Goal: Transaction & Acquisition: Purchase product/service

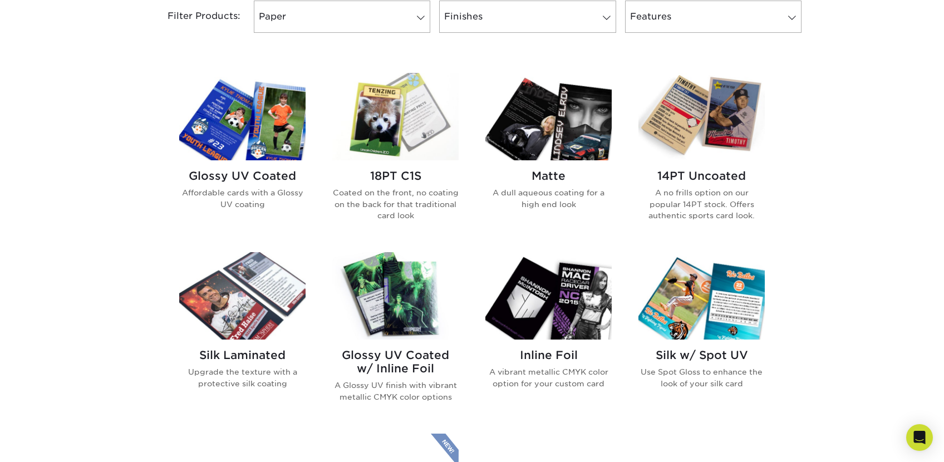
scroll to position [532, 0]
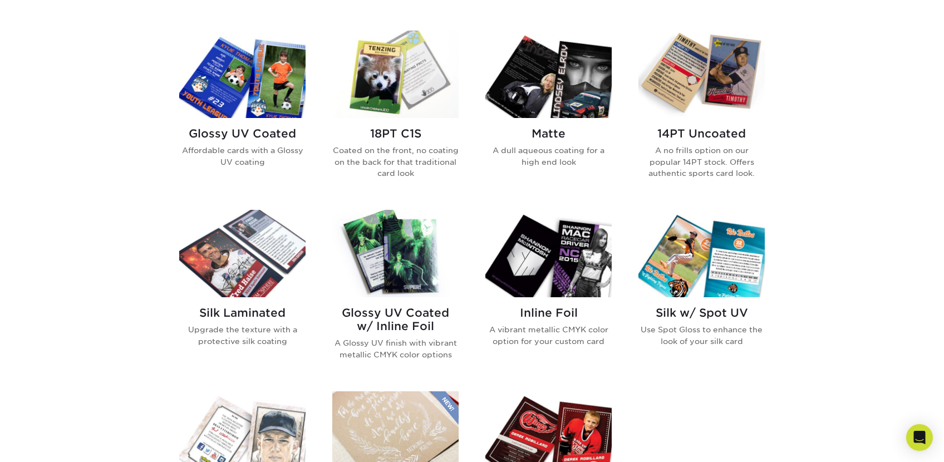
click at [685, 129] on h2 "14PT Uncoated" at bounding box center [701, 133] width 126 height 13
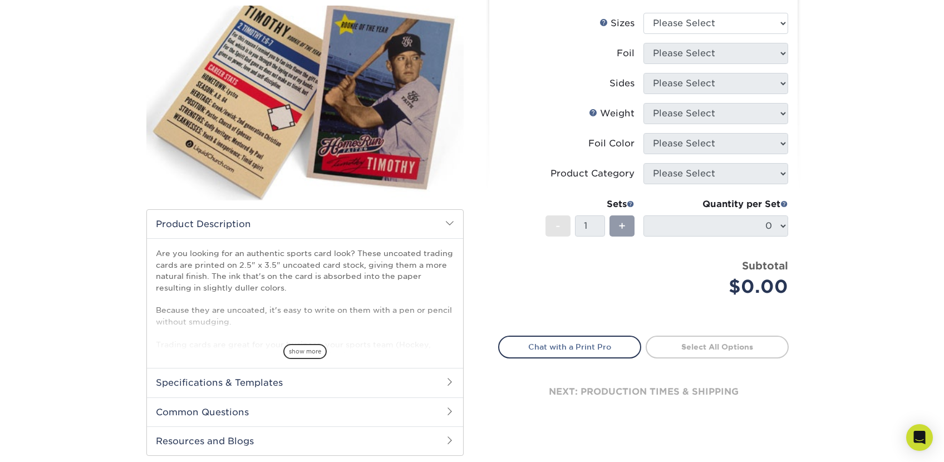
scroll to position [142, 0]
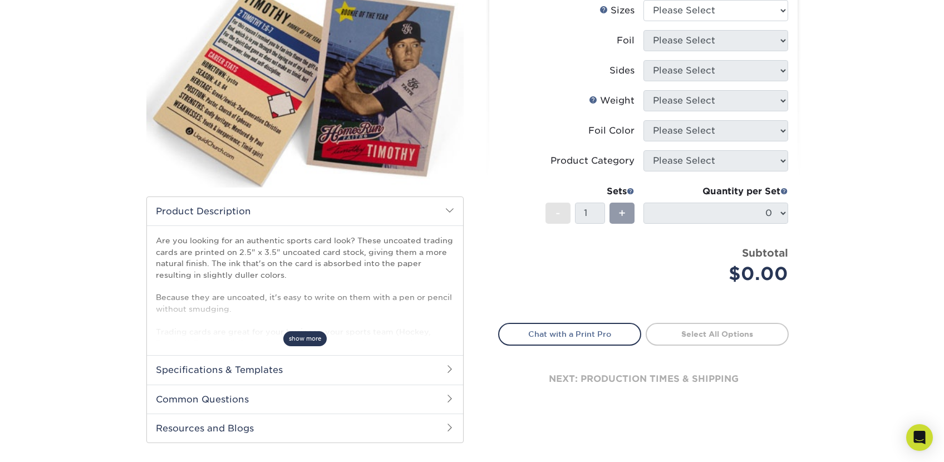
click at [292, 335] on span "show more" at bounding box center [304, 338] width 43 height 15
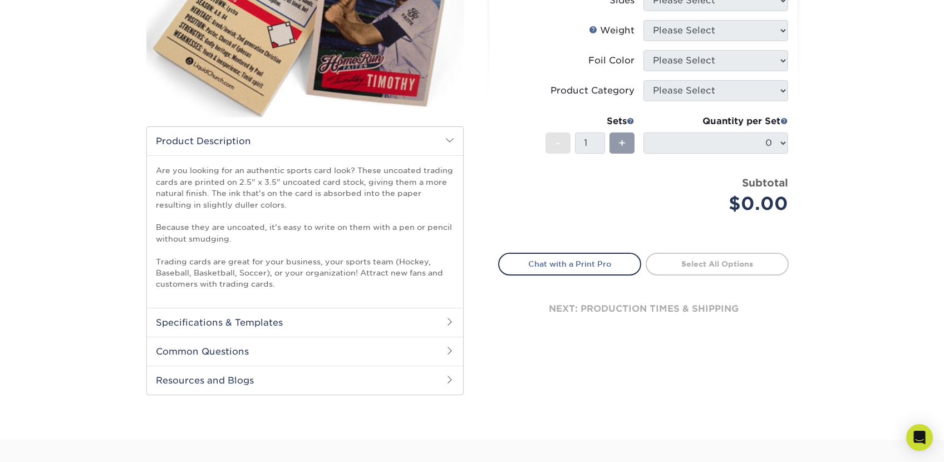
scroll to position [212, 0]
click at [308, 326] on h2 "Specifications & Templates" at bounding box center [305, 322] width 316 height 29
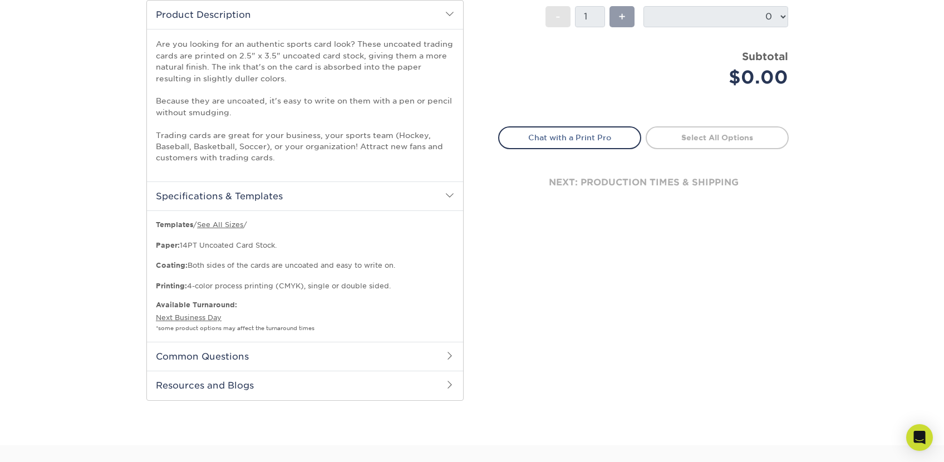
scroll to position [335, 0]
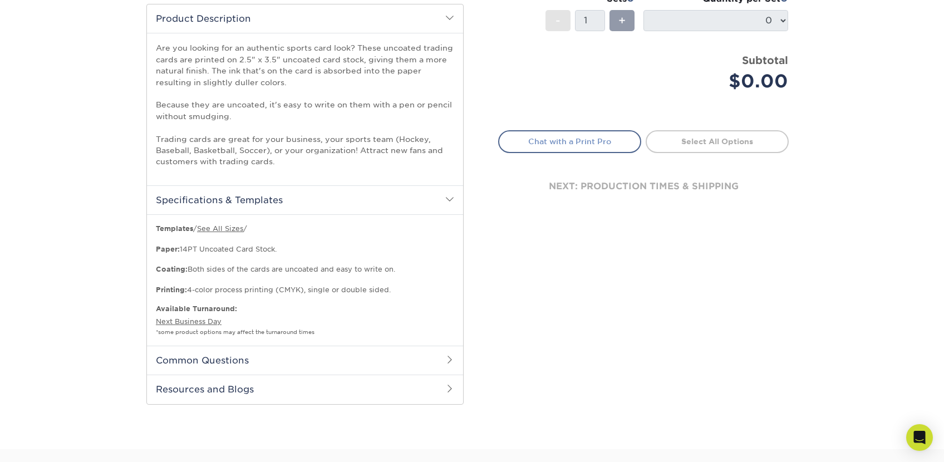
click at [574, 141] on link "Chat with a Print Pro" at bounding box center [569, 141] width 143 height 22
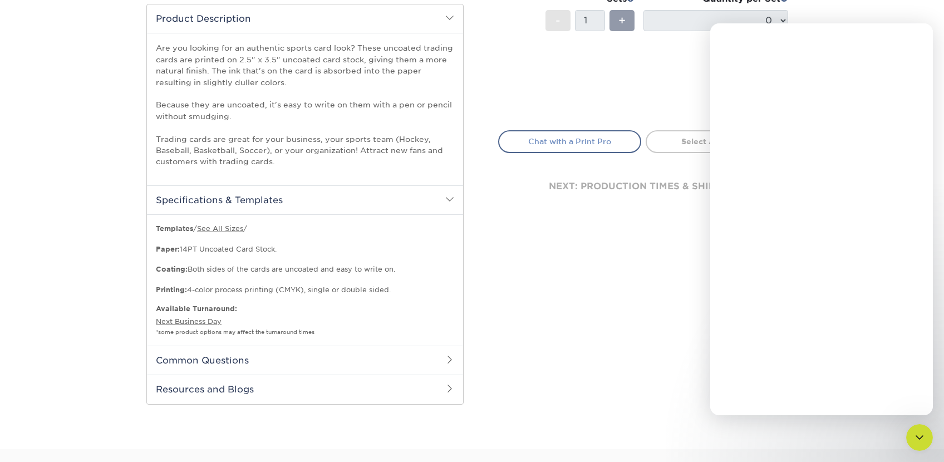
scroll to position [0, 0]
click at [914, 36] on icon "Close" at bounding box center [916, 38] width 6 height 6
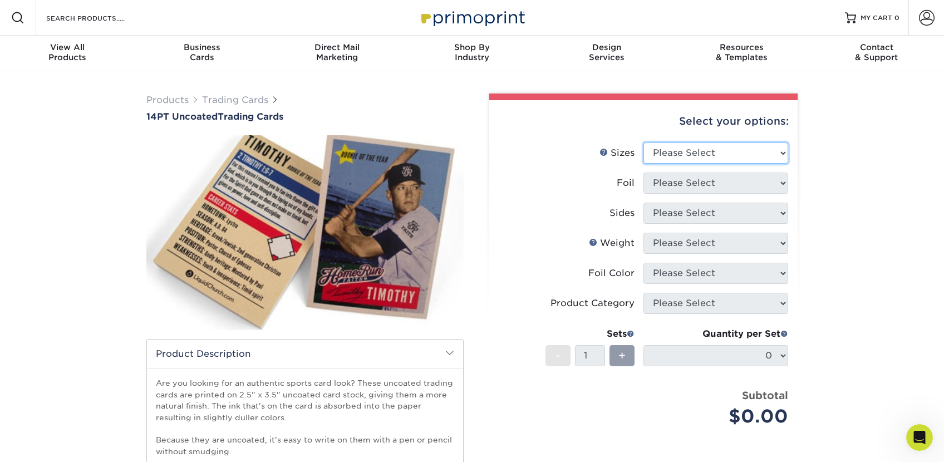
click at [685, 155] on select "Please Select 2.5" x 3.5"" at bounding box center [715, 152] width 145 height 21
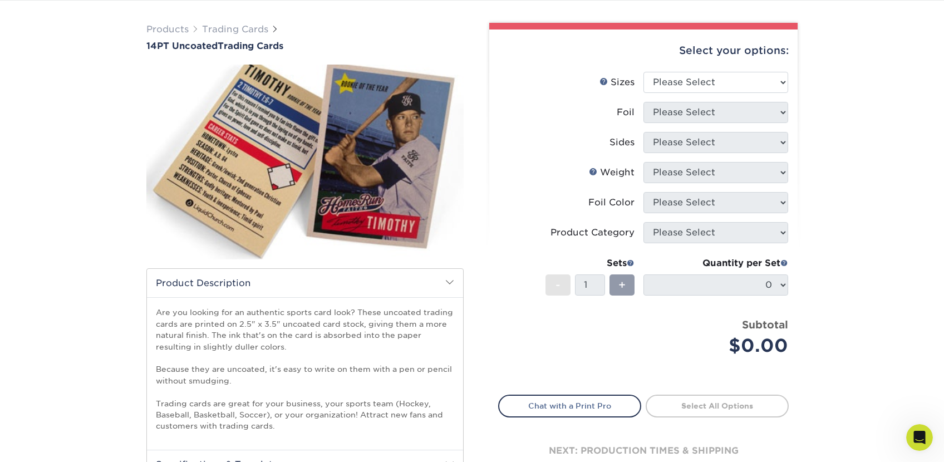
scroll to position [58, 0]
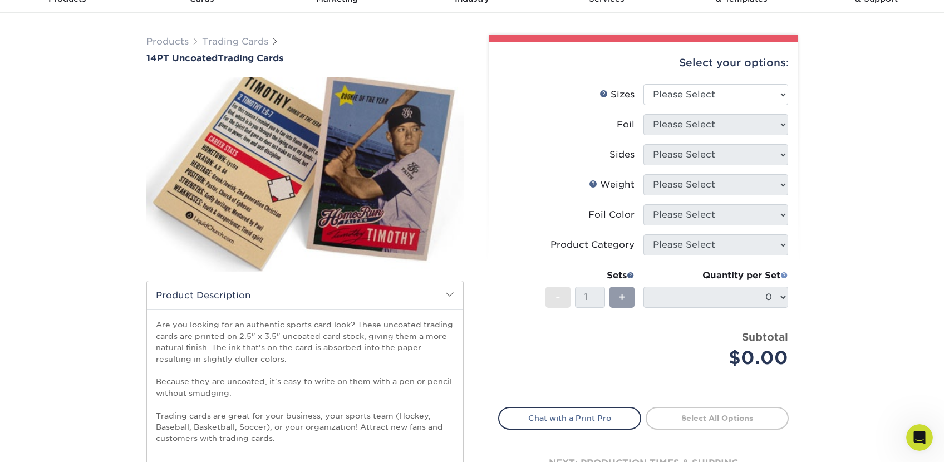
click at [782, 276] on span at bounding box center [784, 275] width 8 height 8
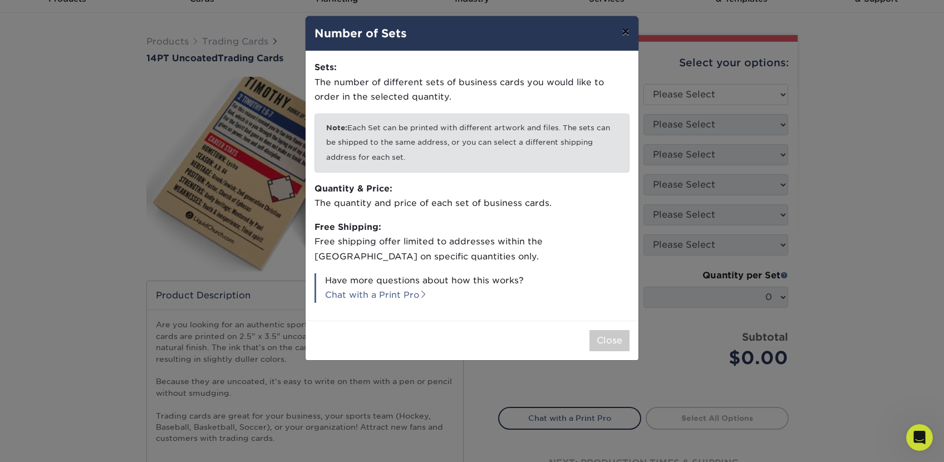
click at [628, 29] on button "×" at bounding box center [626, 31] width 26 height 31
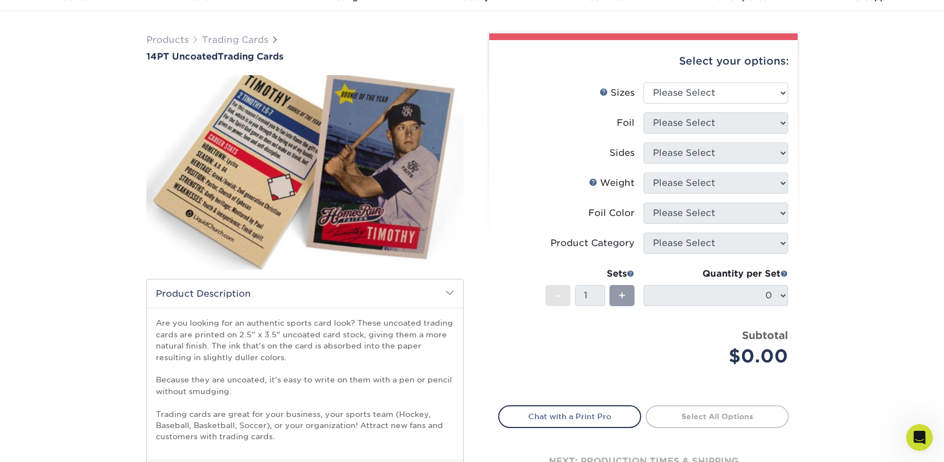
scroll to position [37, 0]
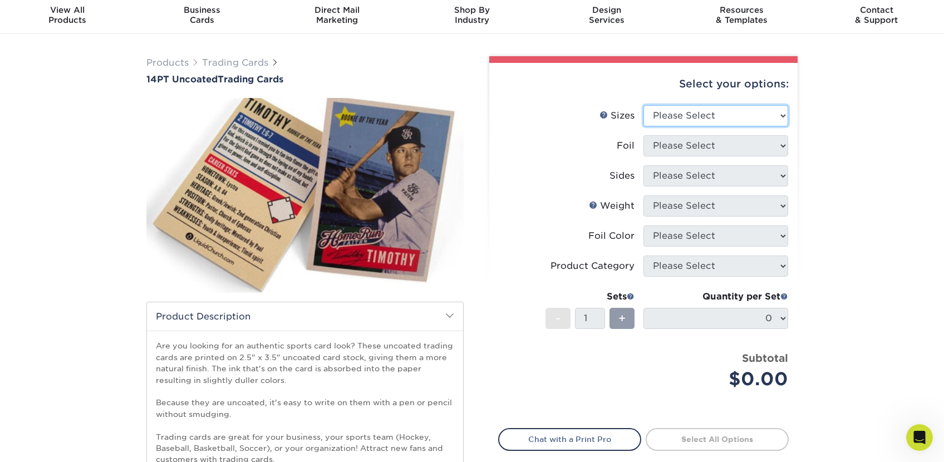
click at [693, 117] on select "Please Select 2.5" x 3.5"" at bounding box center [715, 115] width 145 height 21
select select "2.50x3.50"
click at [643, 105] on select "Please Select 2.5" x 3.5"" at bounding box center [715, 115] width 145 height 21
click at [699, 147] on select "Please Select" at bounding box center [715, 145] width 145 height 21
select select "0"
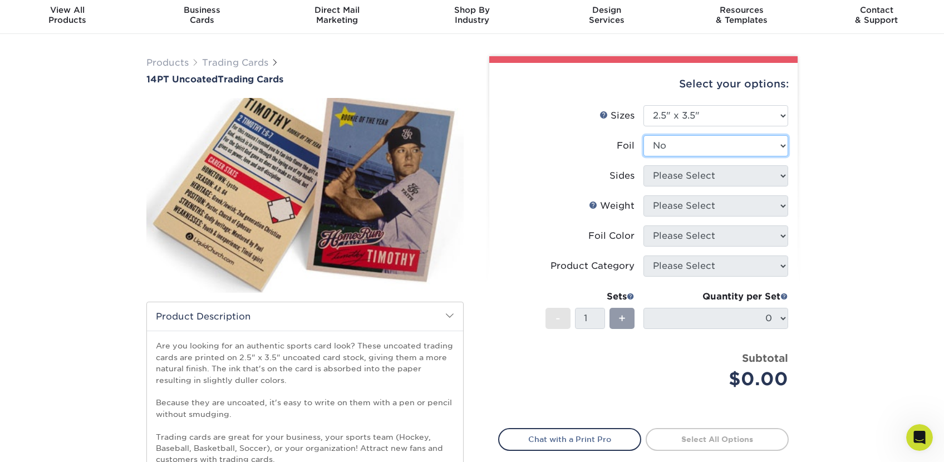
click at [643, 135] on select "Please Select Yes No" at bounding box center [715, 145] width 145 height 21
click at [701, 172] on select "Please Select Print Both Sides Print Both Sides - Foil Both Sides Print Both Si…" at bounding box center [715, 175] width 145 height 21
select select "13abbda7-1d64-4f25-8bb2-c179b224825d"
click at [643, 165] on select "Please Select Print Both Sides Print Front Only" at bounding box center [715, 175] width 145 height 21
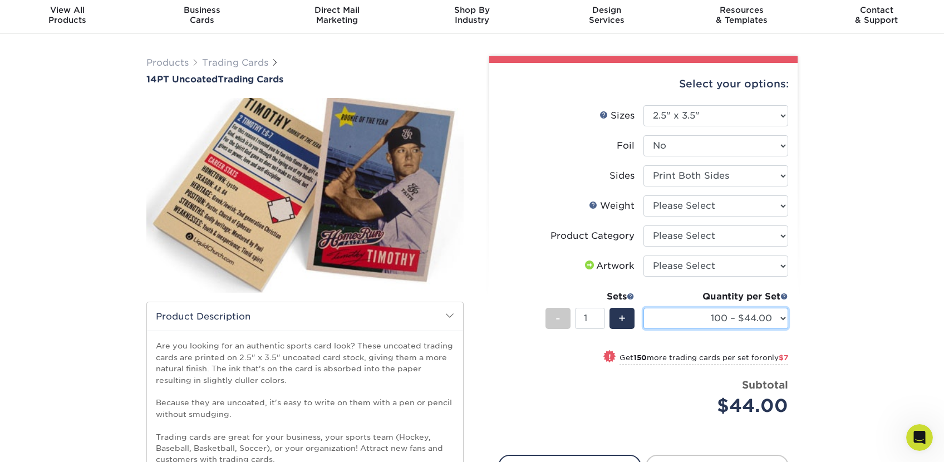
click at [739, 313] on select "100 – $44.00 250 – $51.00 500 – $54.00 1000 – $78.00 2500 – $148.00 5000 – $198…" at bounding box center [715, 318] width 145 height 21
click at [717, 207] on select "Please Select 14PT Uncoated" at bounding box center [715, 205] width 145 height 21
select select "14PT Uncoated"
click at [643, 195] on select "Please Select 14PT Uncoated" at bounding box center [715, 205] width 145 height 21
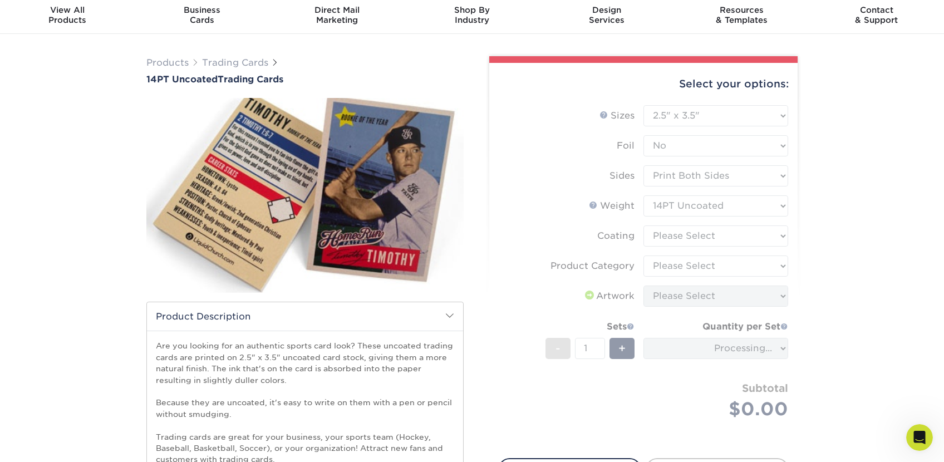
click at [717, 237] on form "Sizes Help Sizes Please Select 2.5" x 3.5" Foil Please Select Yes No -" at bounding box center [643, 275] width 291 height 340
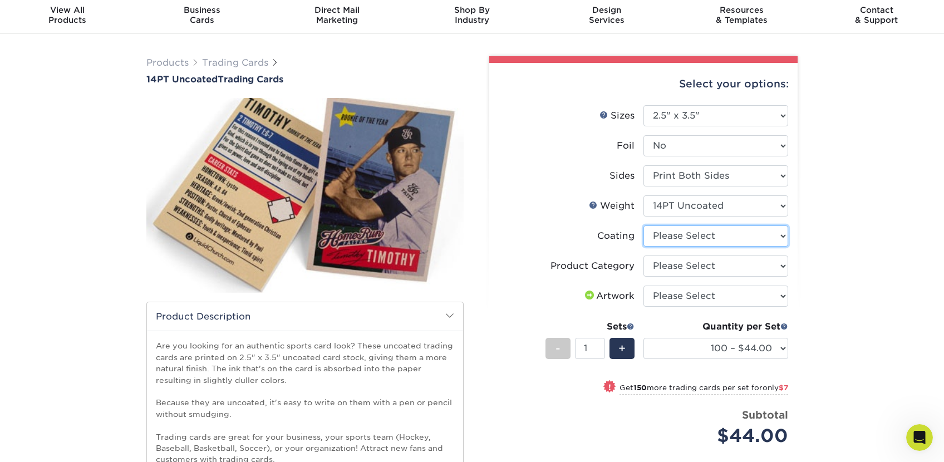
click at [717, 237] on select at bounding box center [715, 235] width 145 height 21
select select "3e7618de-abca-4bda-9f97-8b9129e913d8"
click at [643, 225] on select at bounding box center [715, 235] width 145 height 21
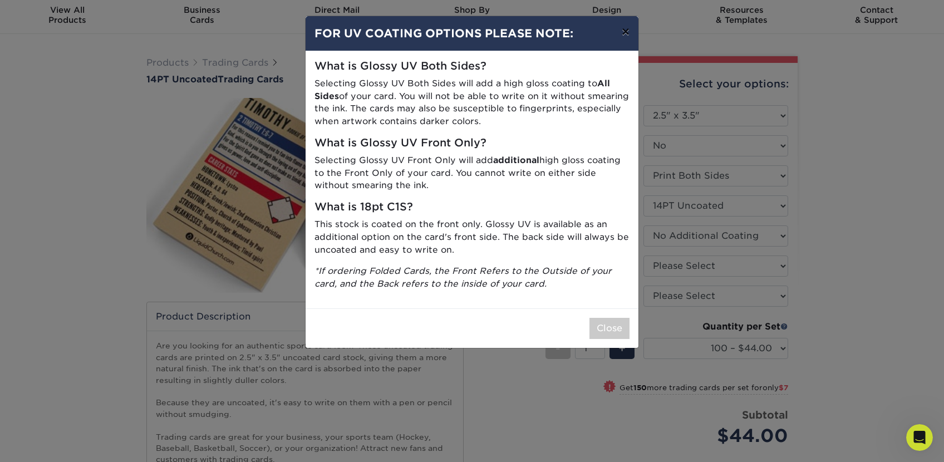
click at [623, 38] on button "×" at bounding box center [626, 31] width 26 height 31
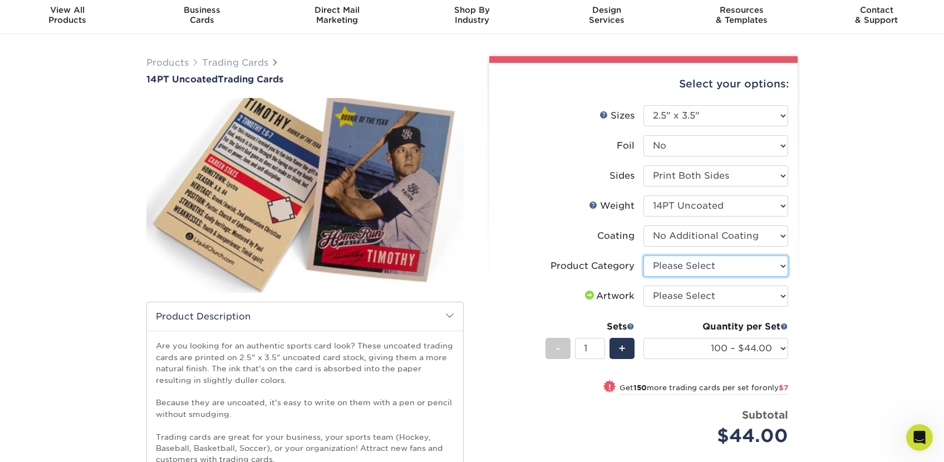
click at [709, 262] on select "Please Select Trading Cards" at bounding box center [715, 265] width 145 height 21
select select "c2f9bce9-36c2-409d-b101-c29d9d031e18"
click at [643, 255] on select "Please Select Trading Cards" at bounding box center [715, 265] width 145 height 21
click at [716, 294] on select "Please Select I will upload files I need a design - $100" at bounding box center [715, 296] width 145 height 21
select select "upload"
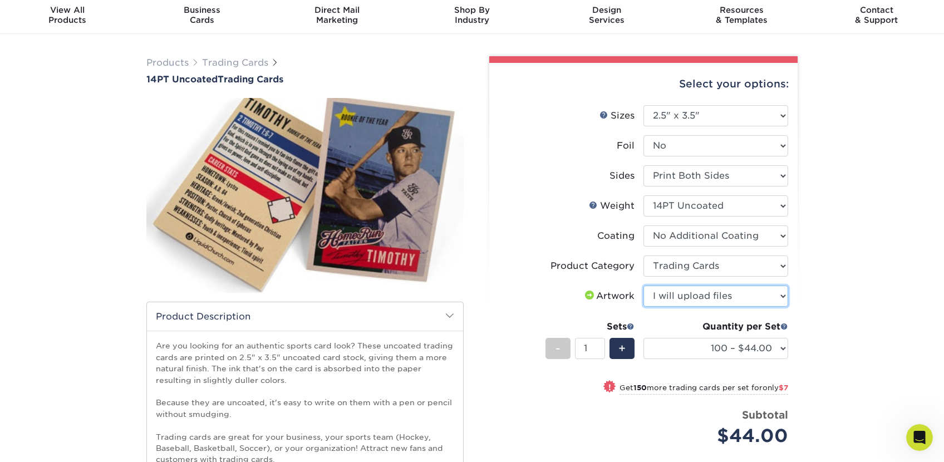
click at [643, 286] on select "Please Select I will upload files I need a design - $100" at bounding box center [715, 296] width 145 height 21
click at [844, 316] on div "Products Trading Cards 14PT Uncoated Trading Cards show more Templates" at bounding box center [472, 390] width 944 height 713
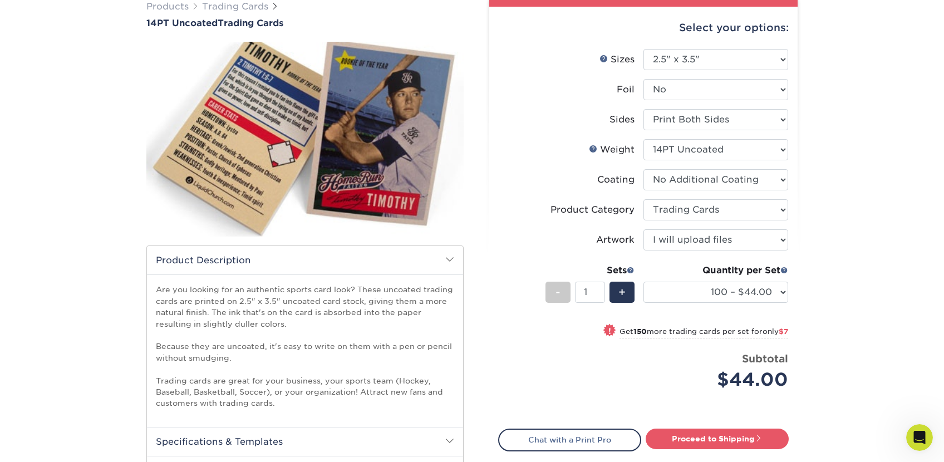
scroll to position [92, 0]
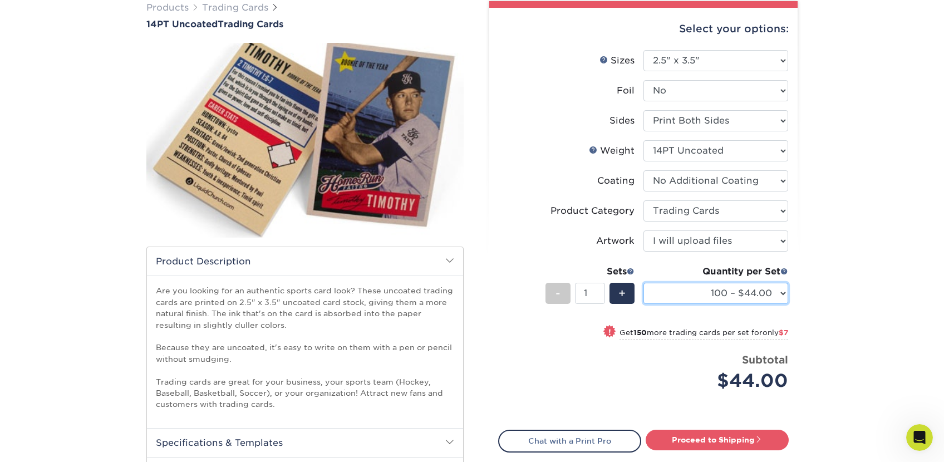
click at [700, 299] on select "100 – $44.00 250 – $51.00 500 – $54.00 1000 – $78.00 2500 – $148.00 5000 – $198…" at bounding box center [715, 293] width 145 height 21
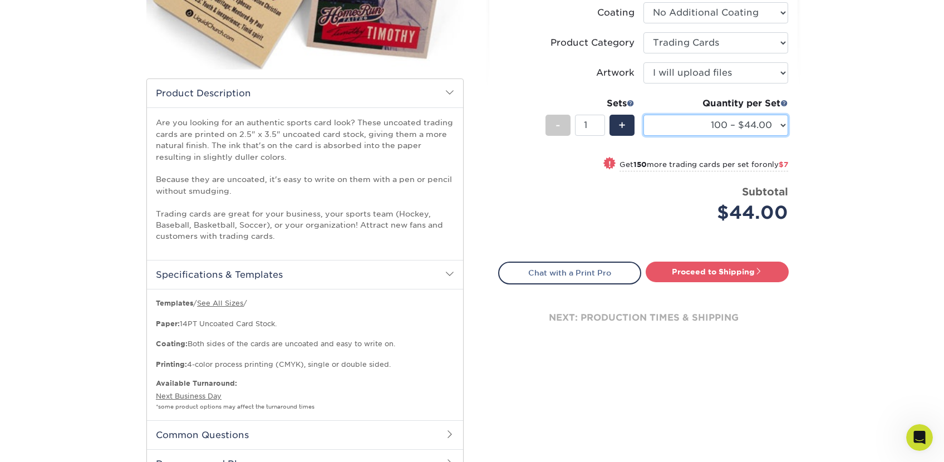
scroll to position [96, 0]
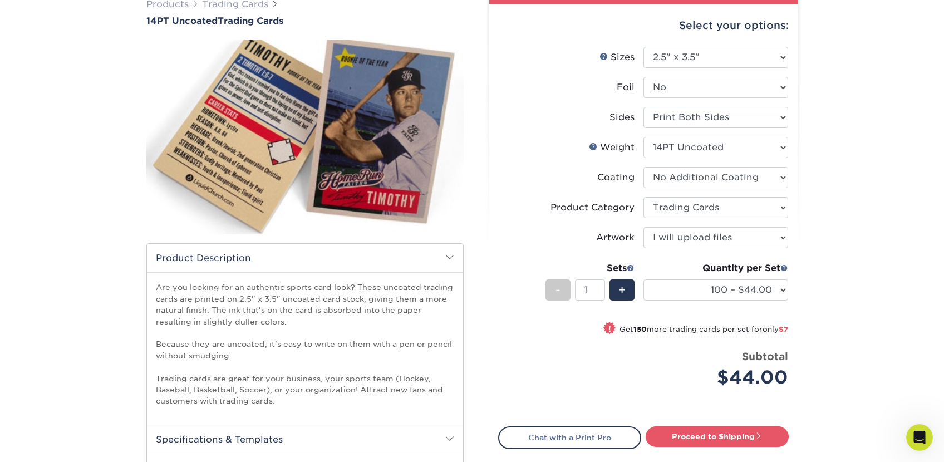
click at [847, 327] on div "Products Trading Cards 14PT Uncoated Trading Cards show more Templates" at bounding box center [472, 332] width 944 height 713
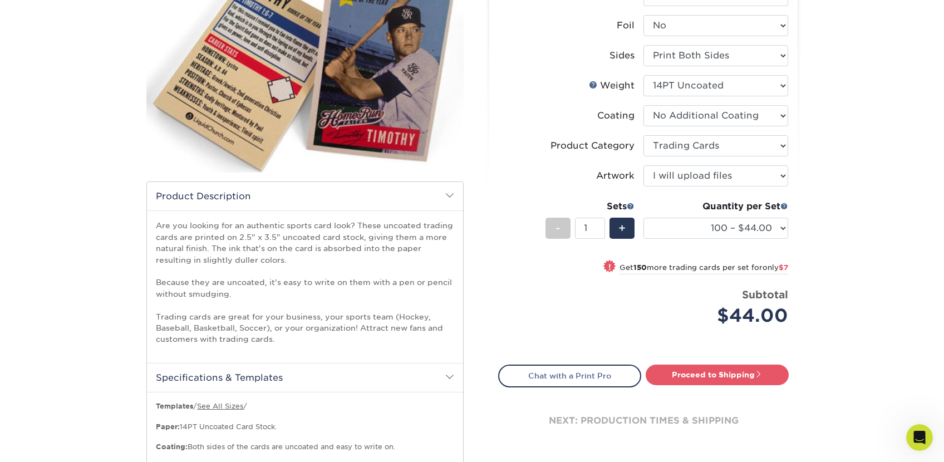
scroll to position [0, 0]
